Goal: Book appointment/travel/reservation

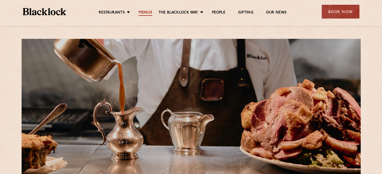
click at [147, 13] on link "Menus" at bounding box center [146, 13] width 14 height 6
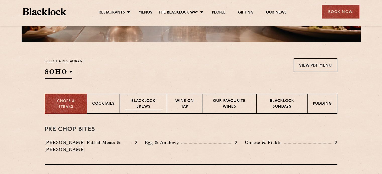
scroll to position [151, 0]
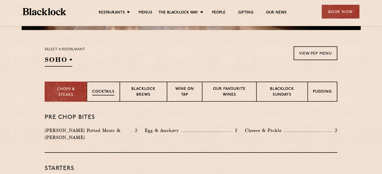
click at [100, 85] on div "Cocktails" at bounding box center [103, 92] width 33 height 20
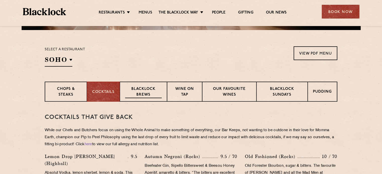
click at [157, 88] on p "Blacklock Brews" at bounding box center [143, 93] width 37 height 12
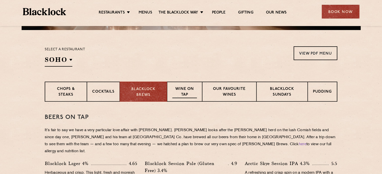
click at [198, 87] on div "Wine on Tap" at bounding box center [184, 92] width 35 height 20
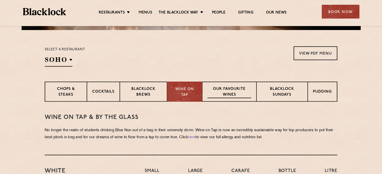
click at [235, 90] on p "Our favourite wines" at bounding box center [228, 93] width 43 height 12
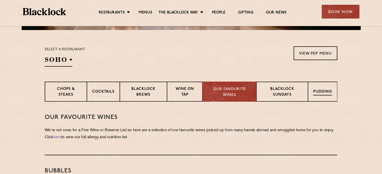
click at [329, 98] on div "Pudding" at bounding box center [322, 92] width 29 height 20
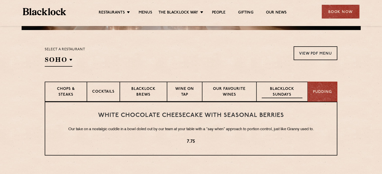
click at [285, 93] on p "Blacklock Sundays" at bounding box center [282, 93] width 41 height 12
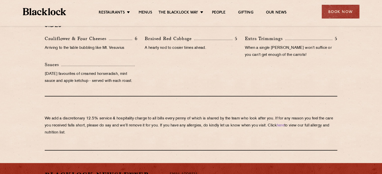
scroll to position [527, 0]
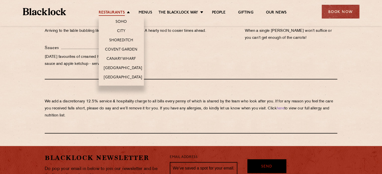
click at [120, 11] on link "Restaurants" at bounding box center [112, 13] width 26 height 6
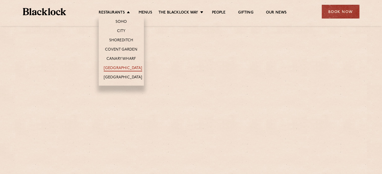
click at [125, 68] on link "[GEOGRAPHIC_DATA]" at bounding box center [123, 69] width 38 height 6
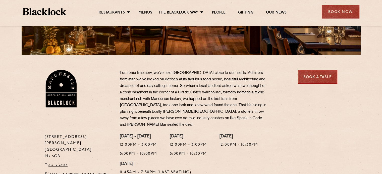
scroll to position [125, 0]
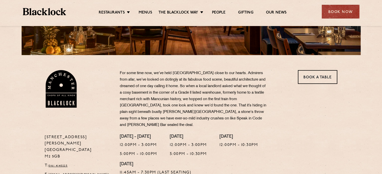
click at [329, 69] on section "37 Peter Street Manchester M2 5GB T: 0161 4140225 E: Manchester@theblacklock.co…" at bounding box center [191, 118] width 382 height 126
click at [325, 75] on link "Book a Table" at bounding box center [317, 77] width 39 height 14
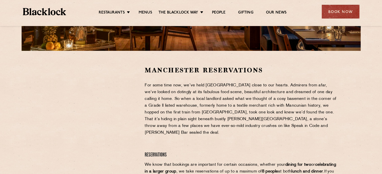
scroll to position [125, 0]
